Goal: Information Seeking & Learning: Check status

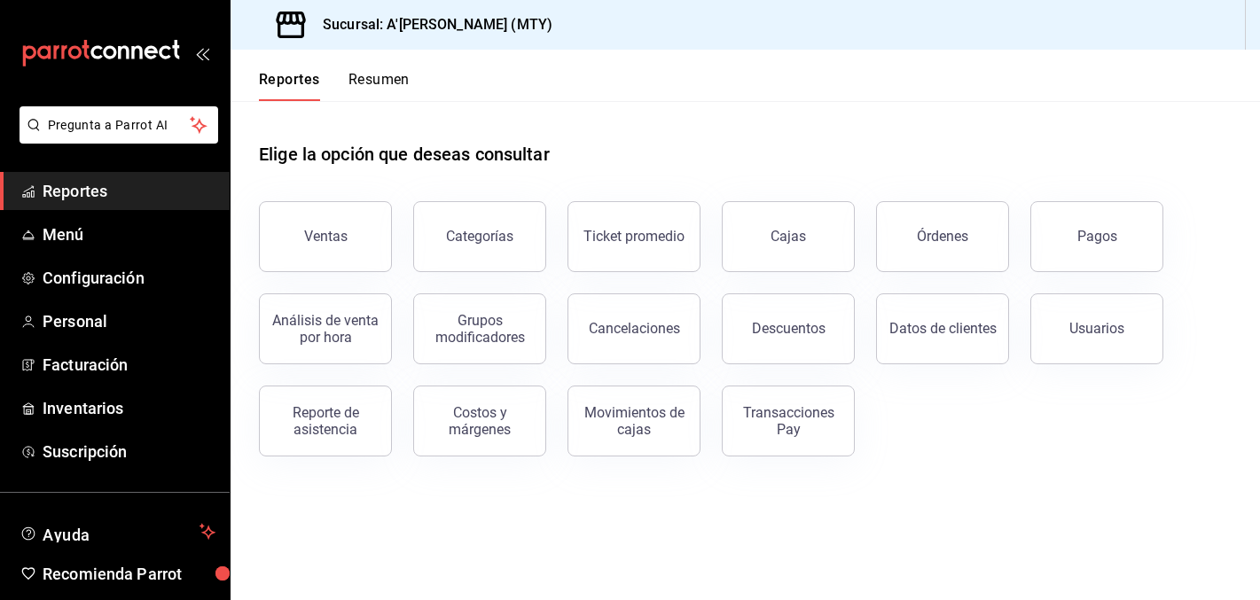
click at [108, 195] on span "Reportes" at bounding box center [129, 191] width 173 height 24
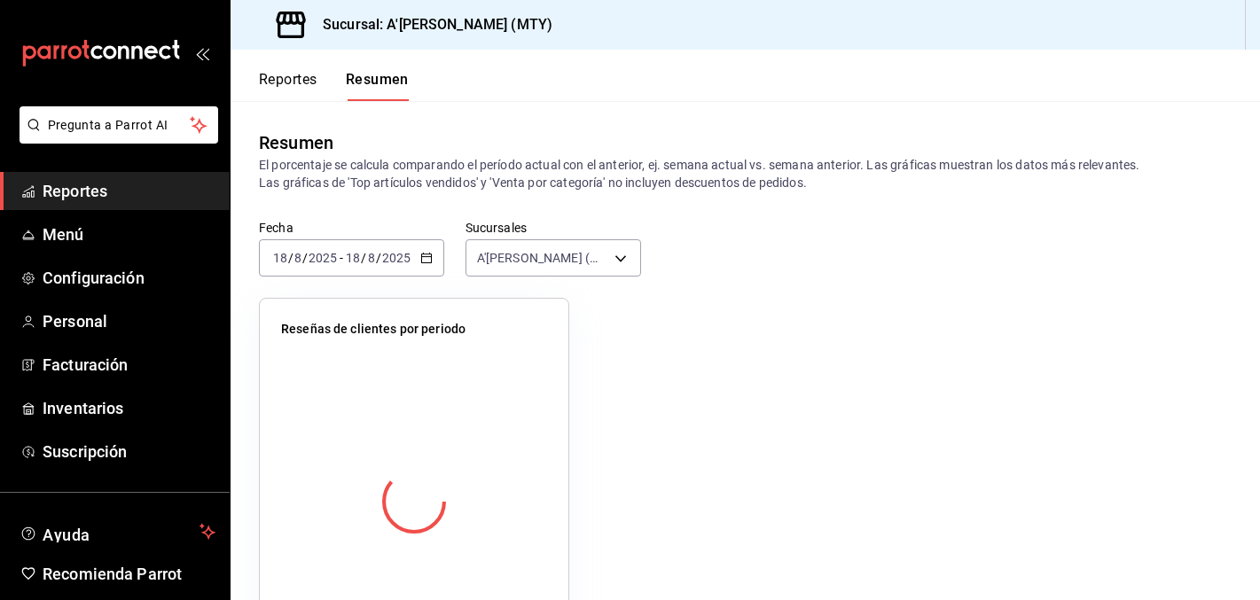
click at [82, 189] on span "Reportes" at bounding box center [129, 191] width 173 height 24
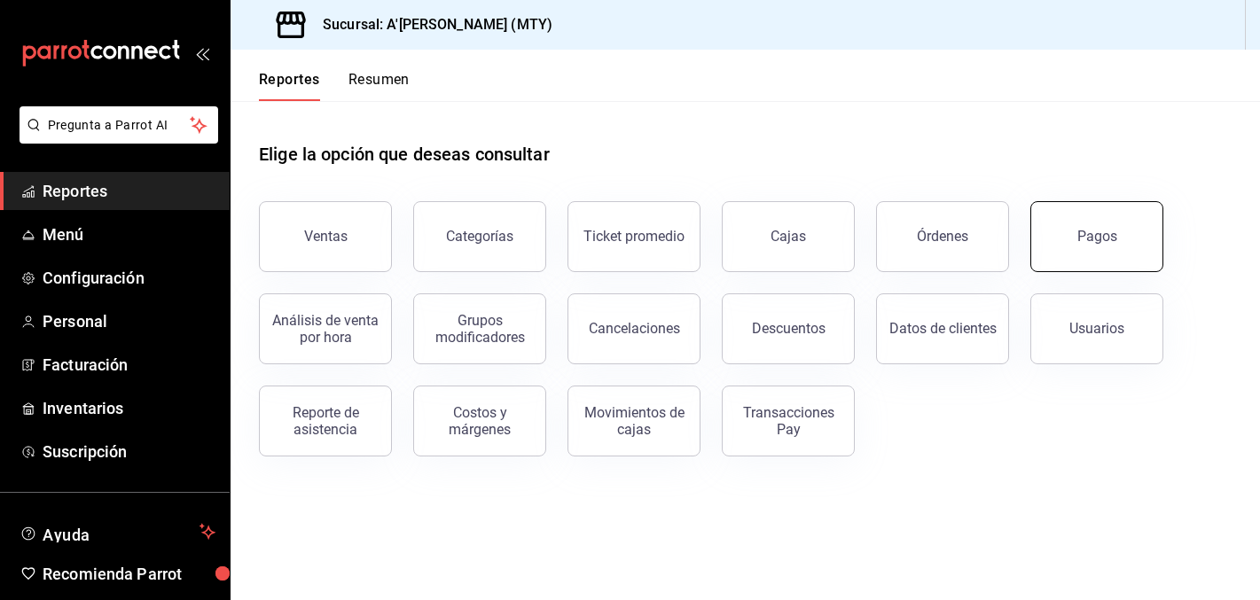
click at [1096, 247] on button "Pagos" at bounding box center [1096, 236] width 133 height 71
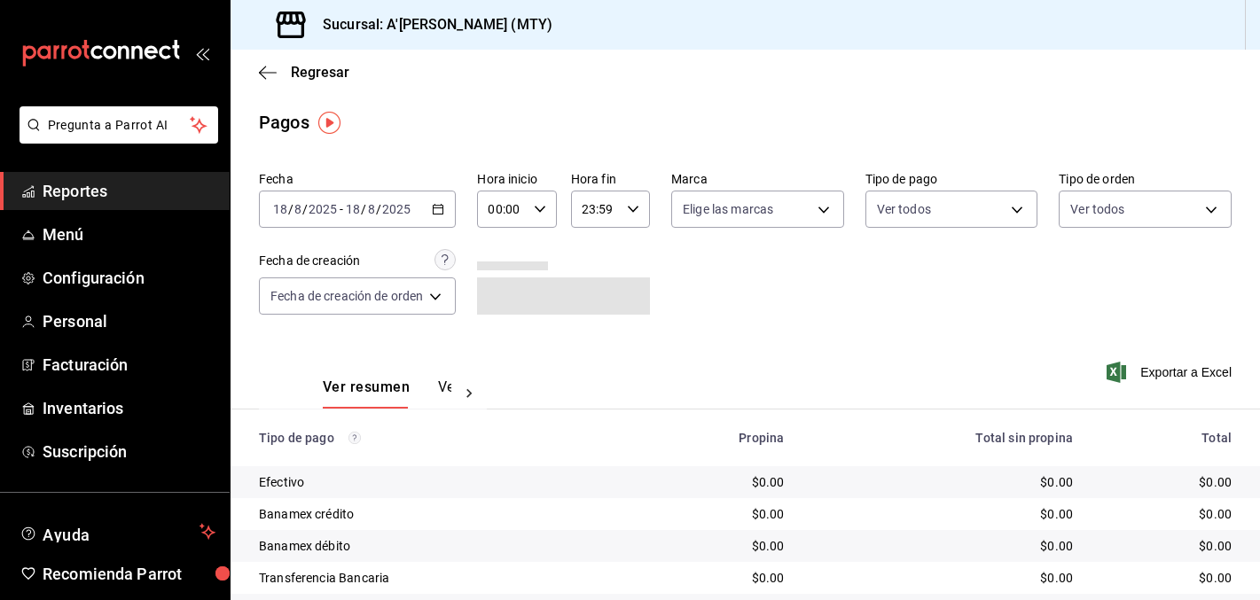
click at [409, 208] on input "2025" at bounding box center [396, 209] width 30 height 14
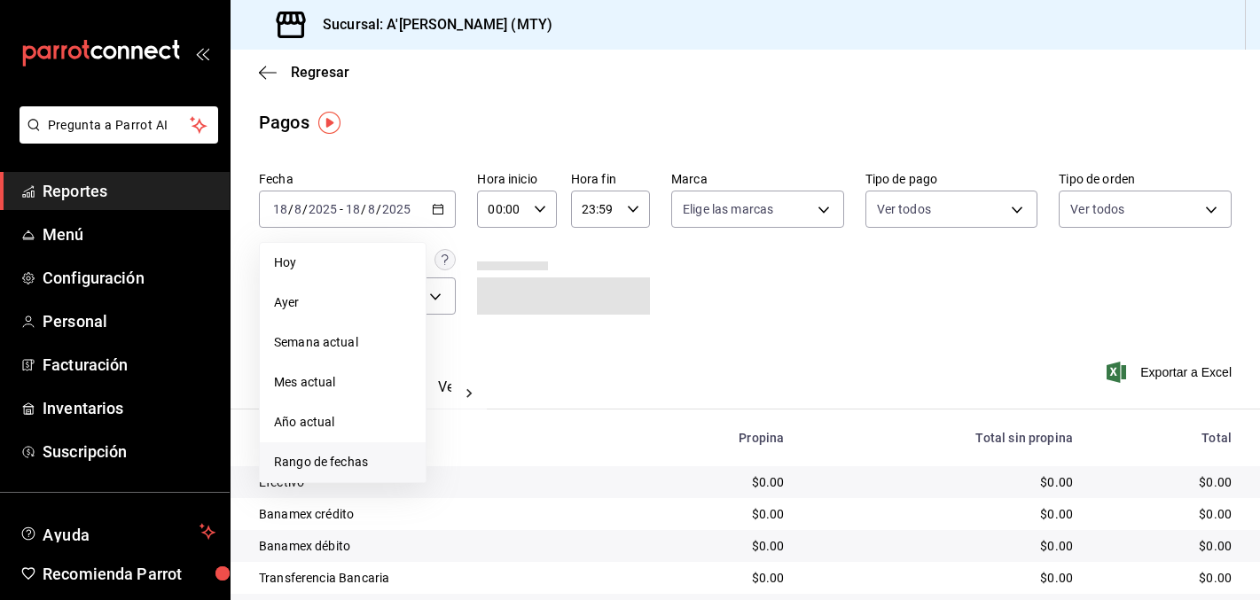
click at [360, 463] on span "Rango de fechas" at bounding box center [342, 462] width 137 height 19
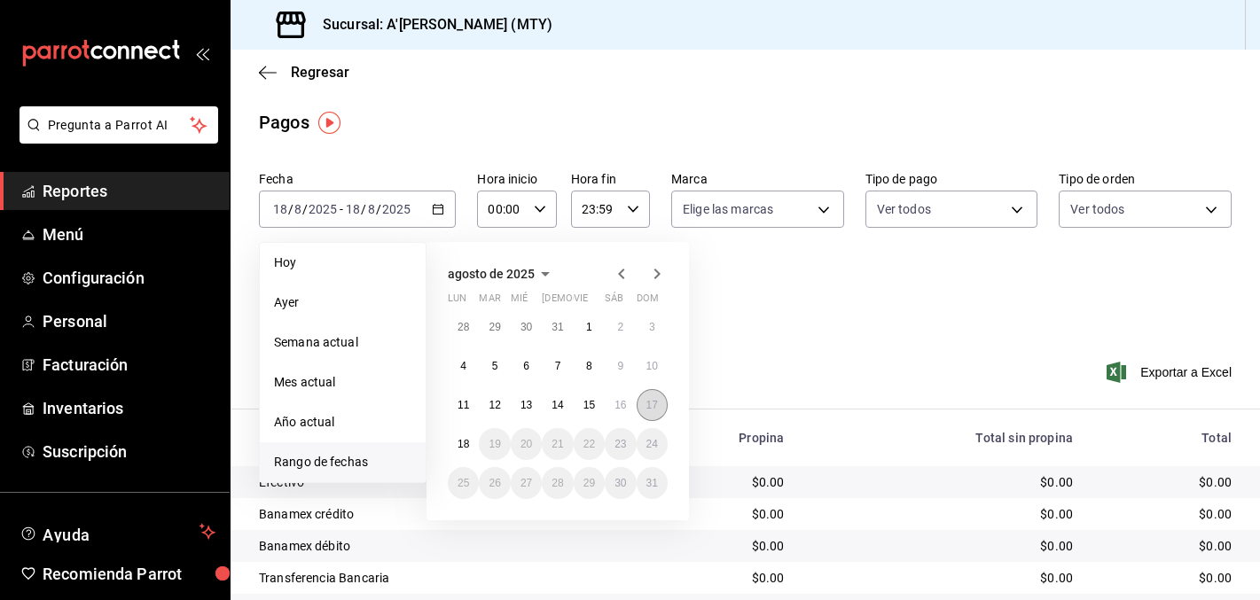
click at [649, 403] on abbr "17" at bounding box center [652, 405] width 12 height 12
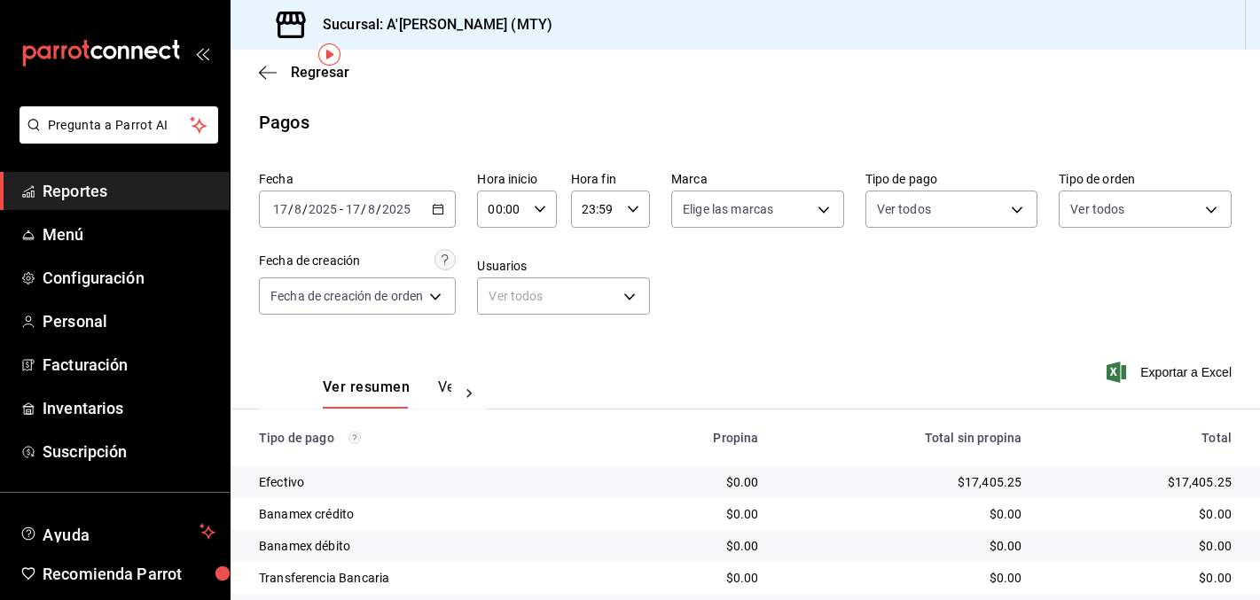
scroll to position [86, 0]
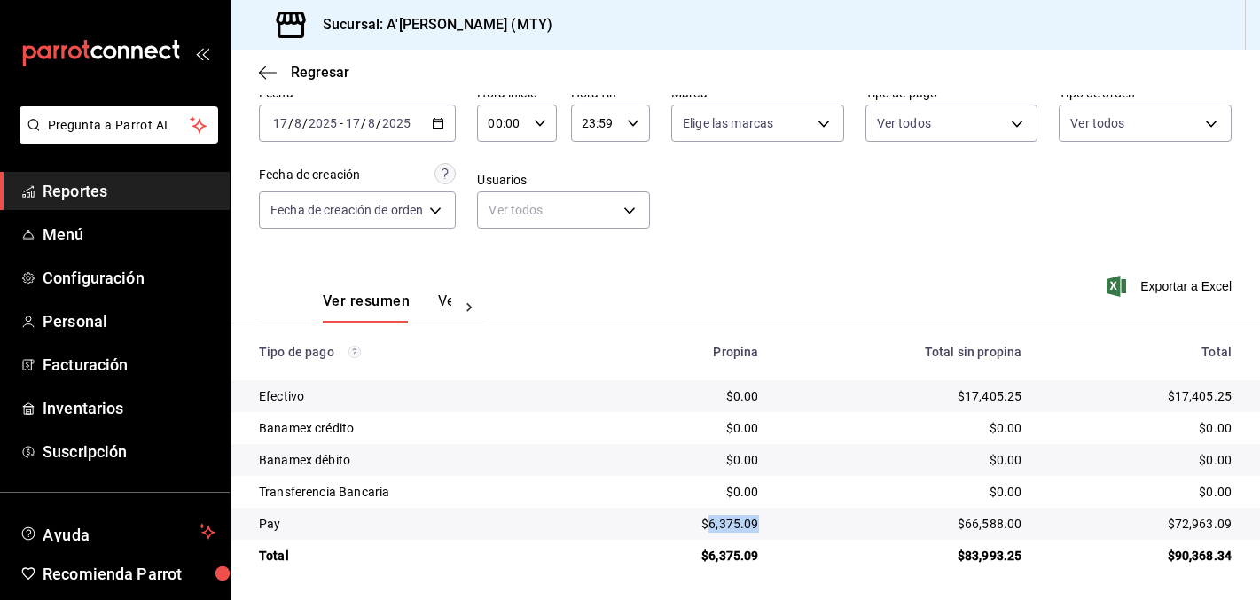
drag, startPoint x: 709, startPoint y: 528, endPoint x: 767, endPoint y: 528, distance: 57.6
click at [767, 528] on td "$6,375.09" at bounding box center [683, 524] width 179 height 32
copy div "6,375.09"
